Goal: Information Seeking & Learning: Find specific fact

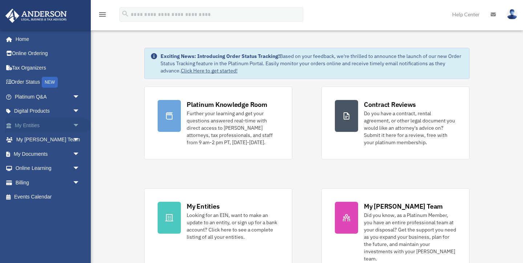
click at [37, 127] on link "My Entities arrow_drop_down" at bounding box center [48, 125] width 86 height 15
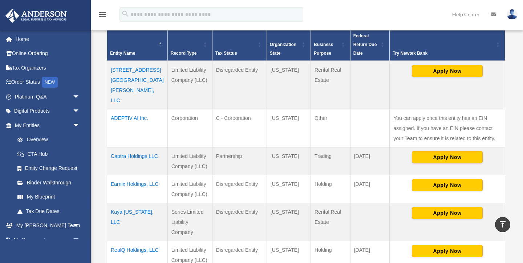
scroll to position [153, 0]
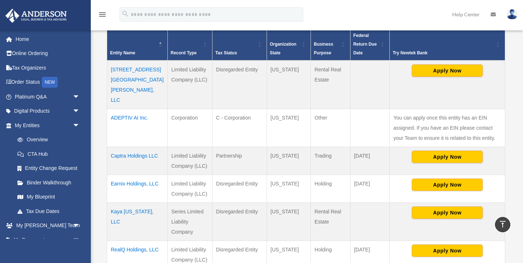
click at [122, 69] on td "[STREET_ADDRESS][GEOGRAPHIC_DATA][PERSON_NAME], LLC" at bounding box center [137, 85] width 61 height 49
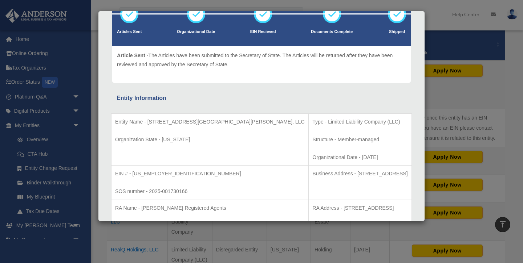
scroll to position [82, 0]
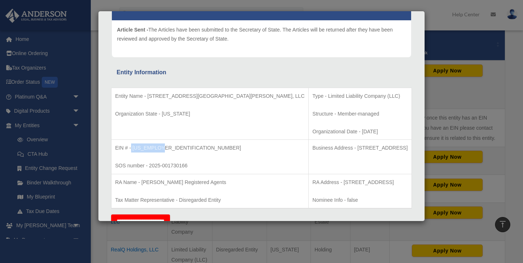
drag, startPoint x: 161, startPoint y: 148, endPoint x: 131, endPoint y: 150, distance: 30.6
click at [131, 150] on p "EIN # - [US_EMPLOYER_IDENTIFICATION_NUMBER]" at bounding box center [209, 148] width 189 height 9
copy p "[US_EMPLOYER_IDENTIFICATION_NUMBER]"
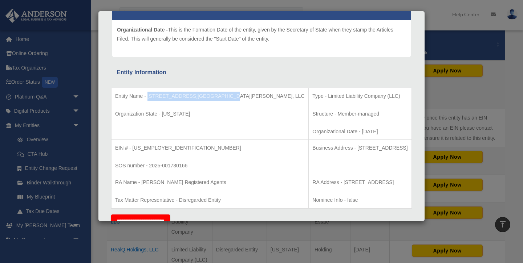
drag, startPoint x: 147, startPoint y: 96, endPoint x: 221, endPoint y: 98, distance: 73.7
click at [221, 98] on p "Entity Name - [STREET_ADDRESS][GEOGRAPHIC_DATA][PERSON_NAME], LLC" at bounding box center [209, 96] width 189 height 9
copy p "[STREET_ADDRESS][GEOGRAPHIC_DATA][PERSON_NAME], LLC"
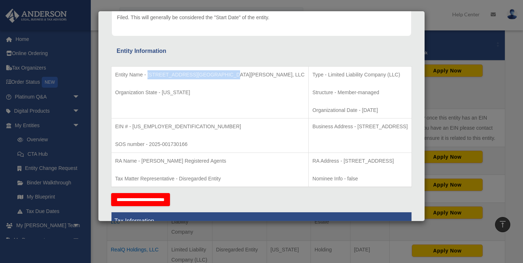
scroll to position [107, 0]
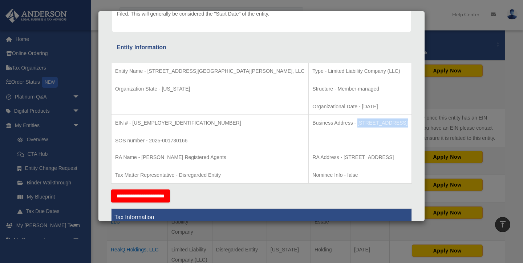
drag, startPoint x: 284, startPoint y: 122, endPoint x: 322, endPoint y: 121, distance: 38.5
click at [322, 121] on p "Business Address - [STREET_ADDRESS]" at bounding box center [359, 123] width 95 height 9
copy p "[STREET_ADDRESS]"
drag, startPoint x: 327, startPoint y: 122, endPoint x: 376, endPoint y: 123, distance: 49.0
click at [376, 123] on p "Business Address - [STREET_ADDRESS]" at bounding box center [359, 123] width 95 height 9
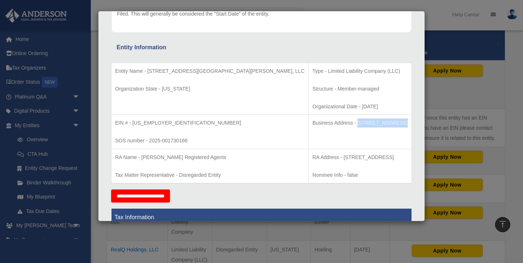
copy p "[GEOGRAPHIC_DATA]"
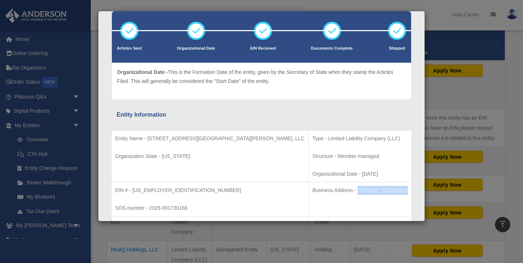
scroll to position [0, 0]
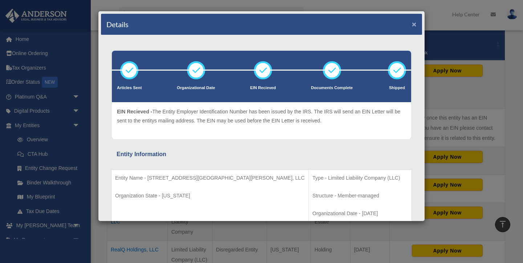
click at [416, 26] on button "×" at bounding box center [414, 24] width 5 height 8
